Goal: Information Seeking & Learning: Learn about a topic

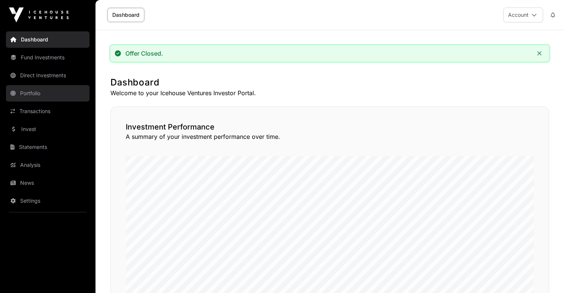
click at [39, 96] on link "Portfolio" at bounding box center [48, 93] width 84 height 16
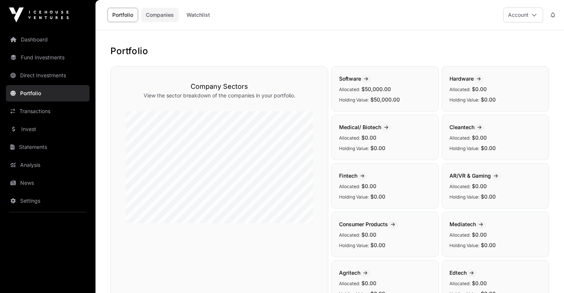
click at [162, 19] on link "Companies" at bounding box center [160, 15] width 38 height 14
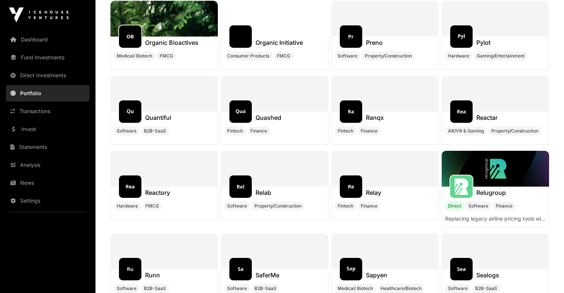
scroll to position [3780, 0]
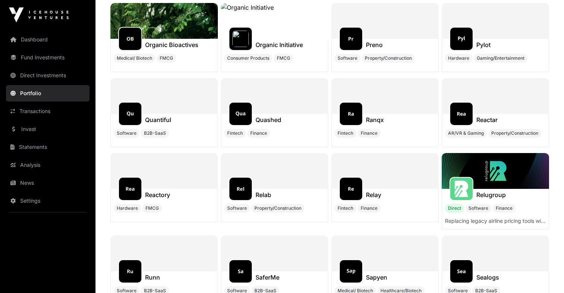
click at [502, 168] on img at bounding box center [495, 171] width 107 height 36
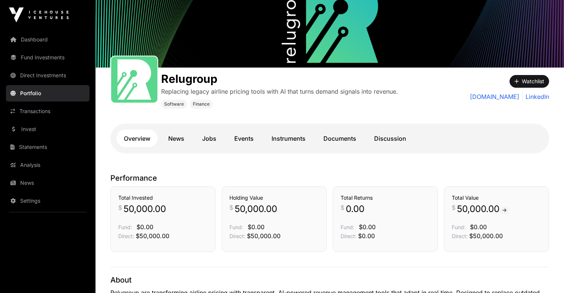
scroll to position [22, 0]
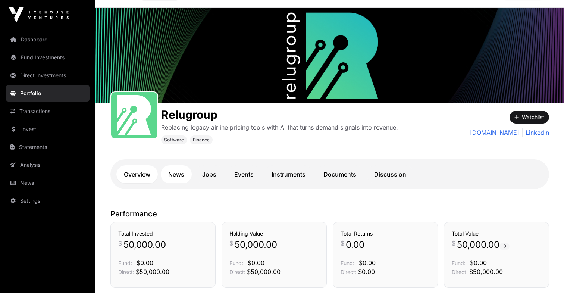
click at [177, 175] on link "News" at bounding box center [176, 174] width 31 height 18
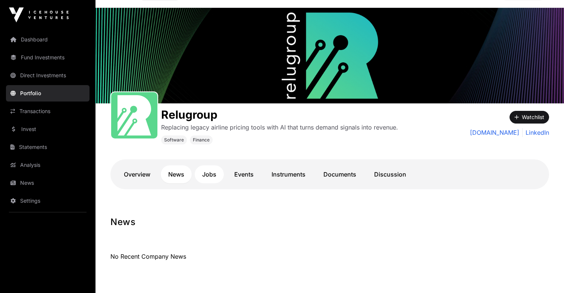
click at [214, 177] on link "Jobs" at bounding box center [209, 174] width 29 height 18
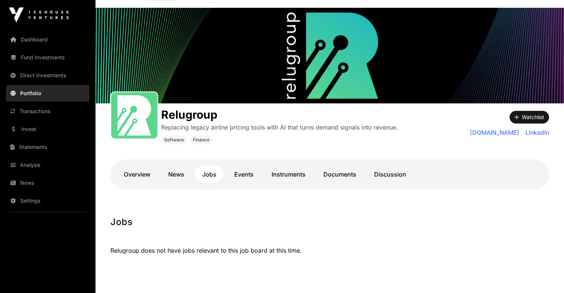
click at [240, 175] on link "Events" at bounding box center [244, 174] width 34 height 18
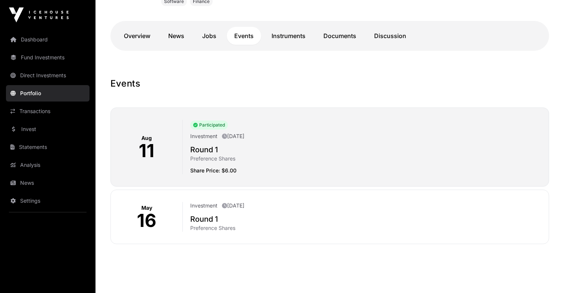
scroll to position [164, 0]
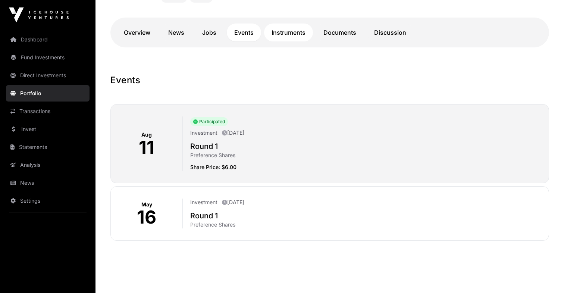
click at [288, 37] on link "Instruments" at bounding box center [288, 33] width 49 height 18
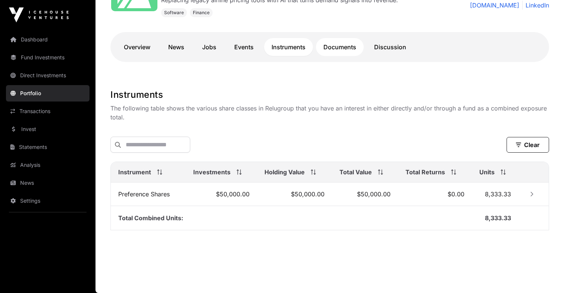
click at [334, 47] on link "Documents" at bounding box center [340, 47] width 48 height 18
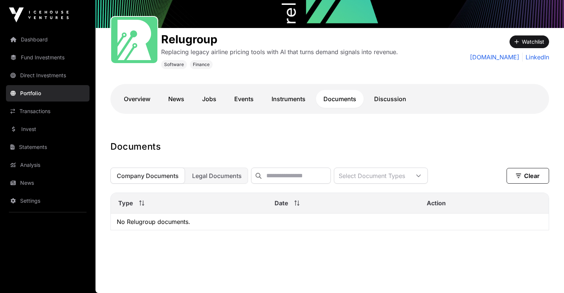
scroll to position [98, 0]
click at [393, 101] on link "Discussion" at bounding box center [390, 99] width 47 height 18
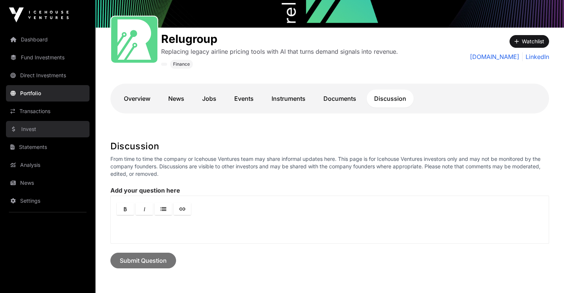
click at [57, 126] on link "Invest" at bounding box center [48, 129] width 84 height 16
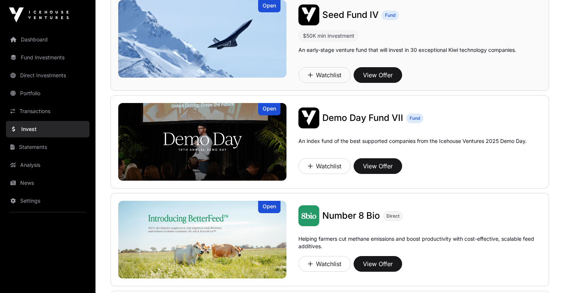
scroll to position [90, 0]
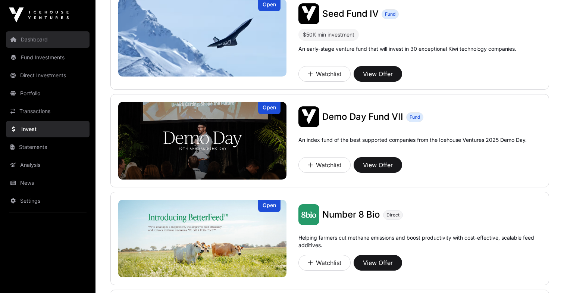
click at [48, 41] on link "Dashboard" at bounding box center [48, 39] width 84 height 16
